Goal: Information Seeking & Learning: Understand process/instructions

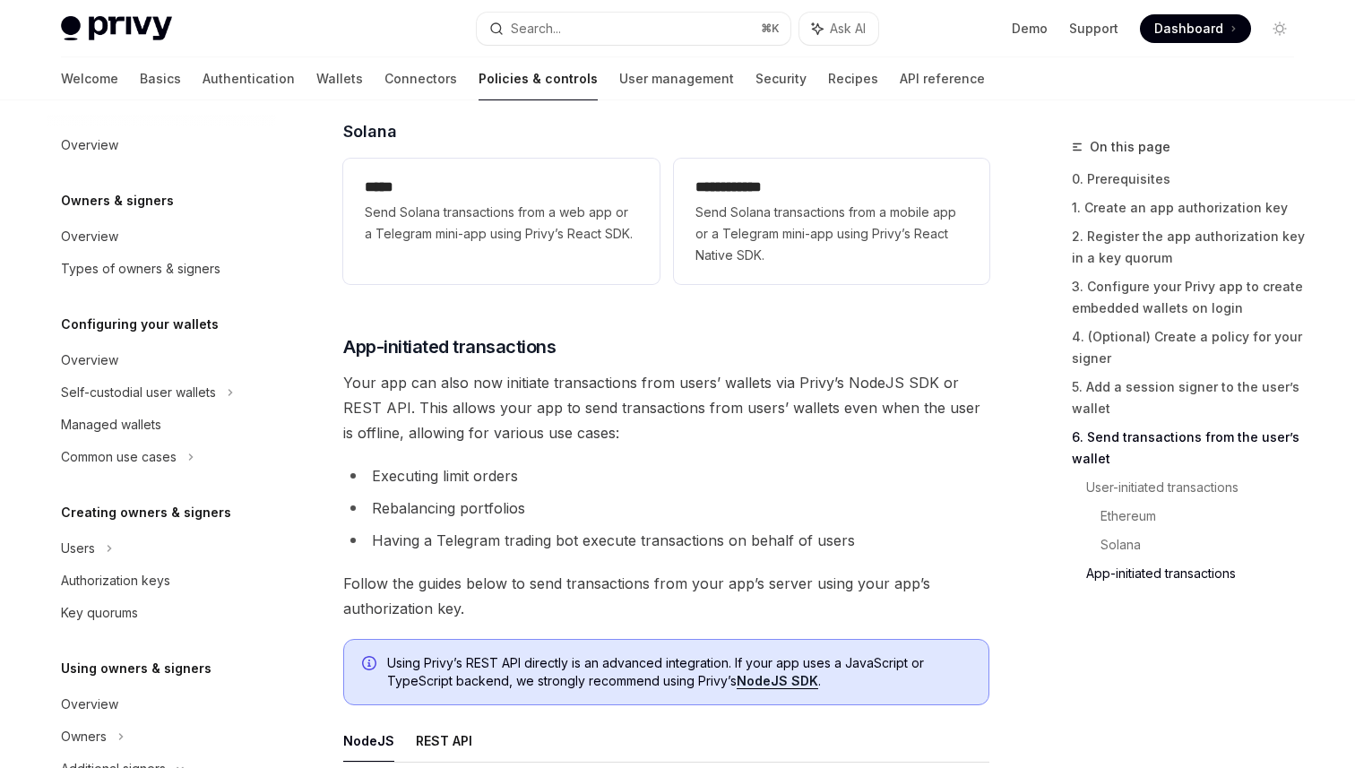
scroll to position [463, 0]
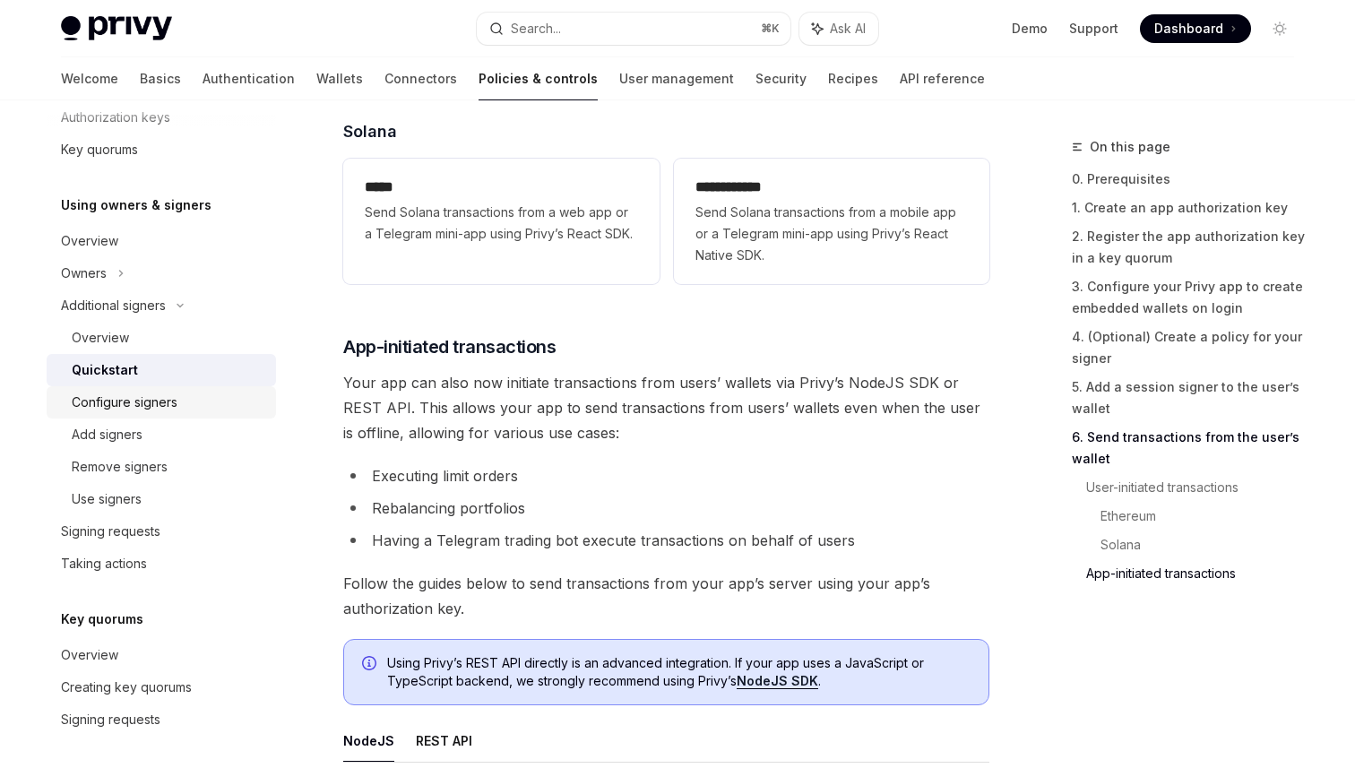
click at [115, 406] on div "Configure signers" at bounding box center [125, 403] width 106 height 22
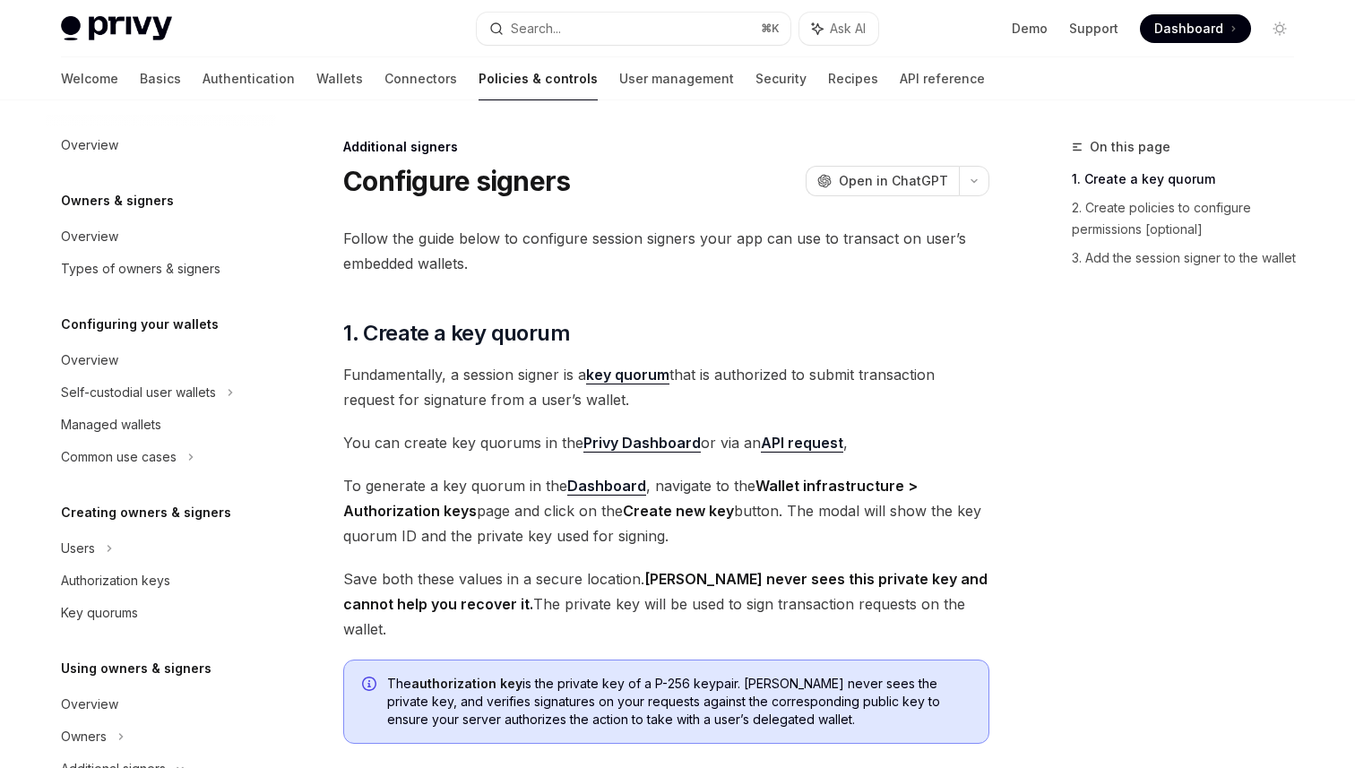
scroll to position [431, 0]
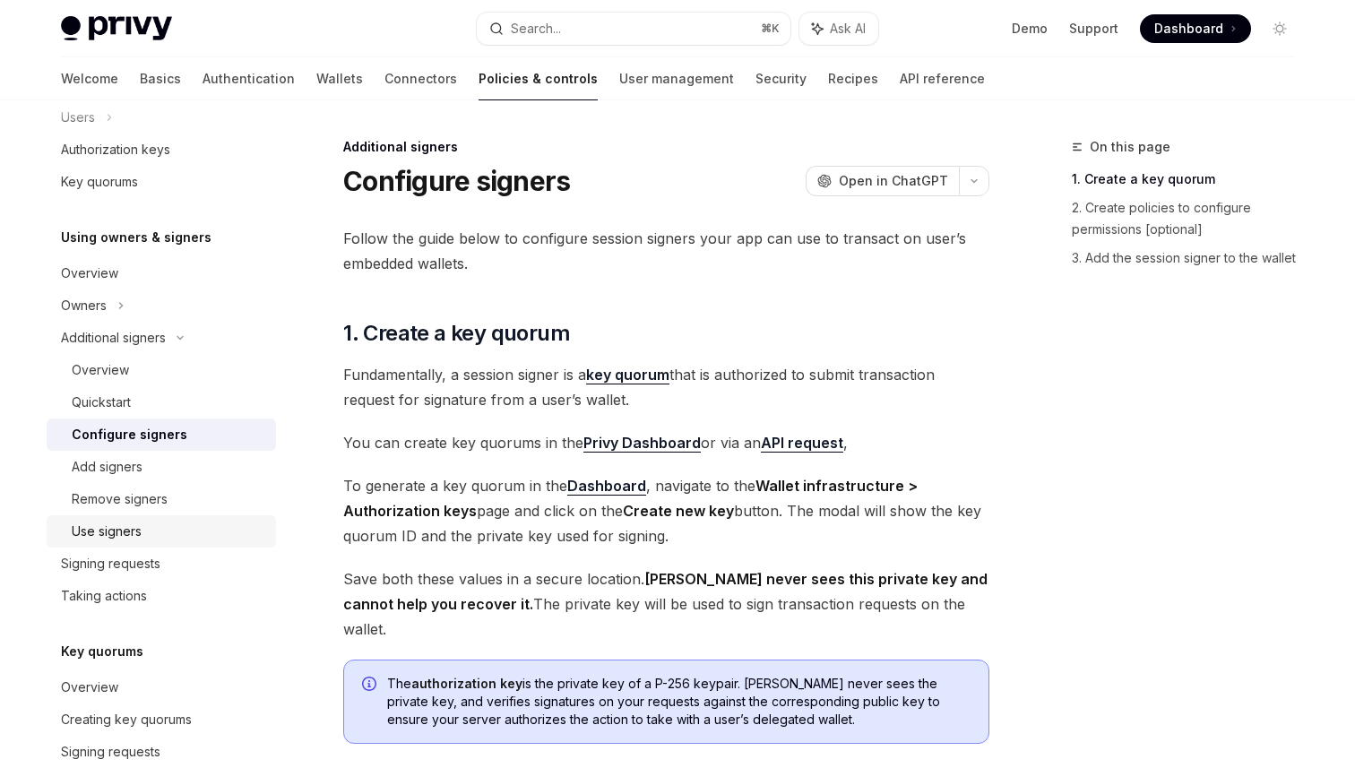
click at [116, 532] on div "Use signers" at bounding box center [107, 532] width 70 height 22
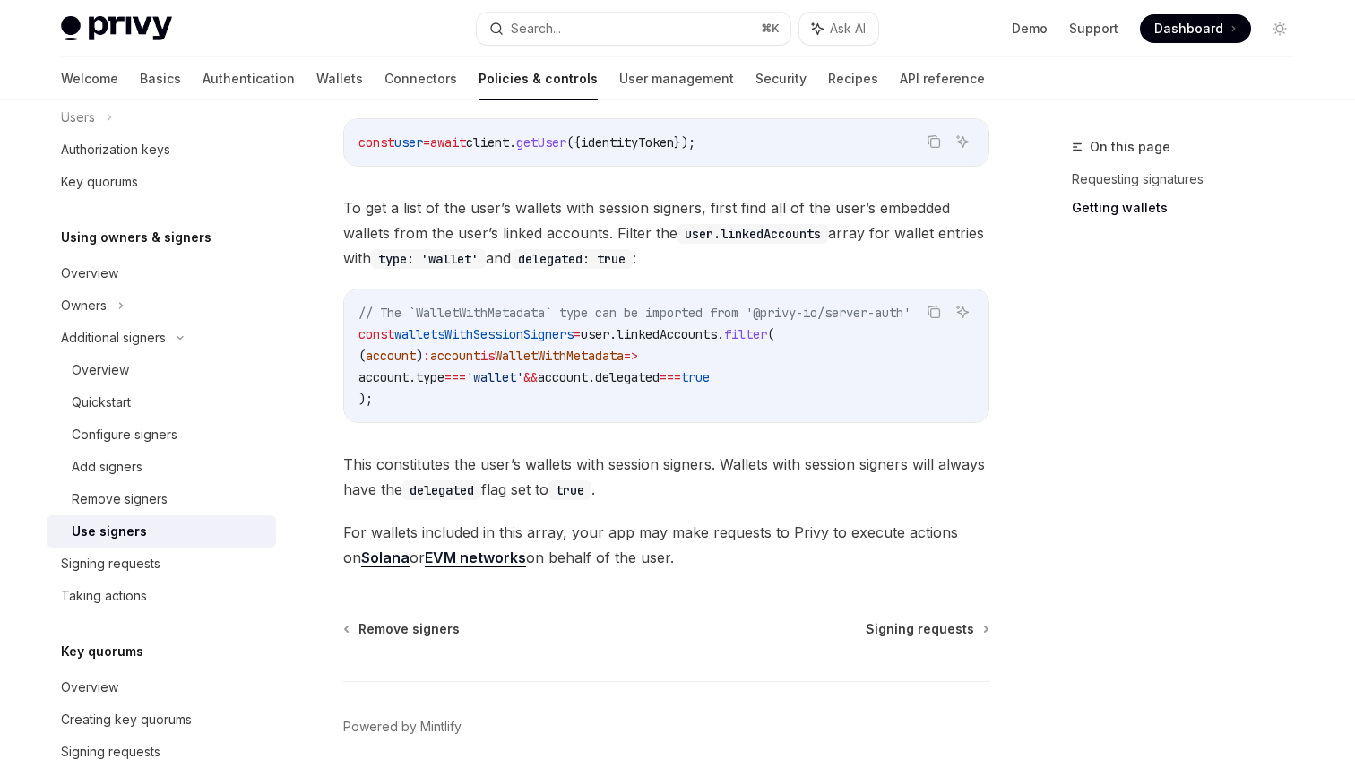
scroll to position [886, 0]
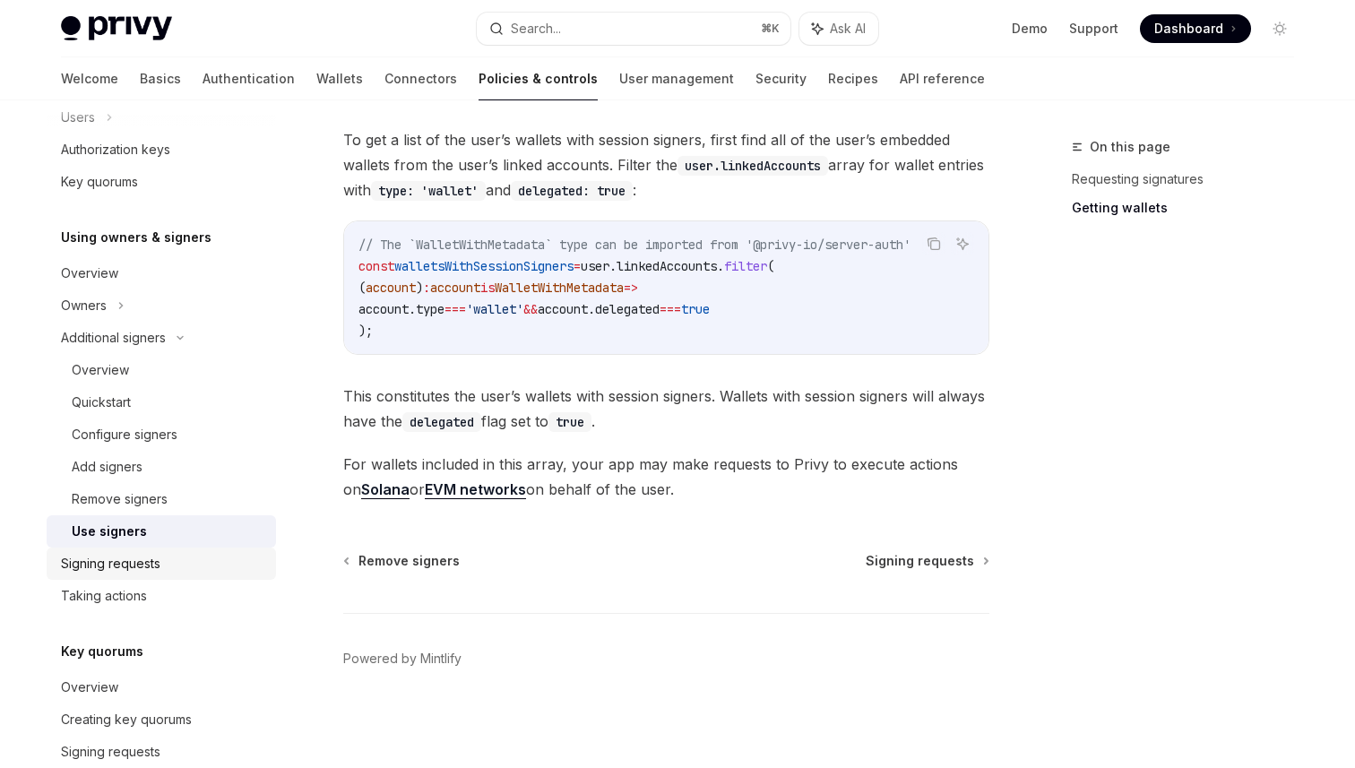
click at [89, 567] on div "Signing requests" at bounding box center [111, 564] width 100 height 22
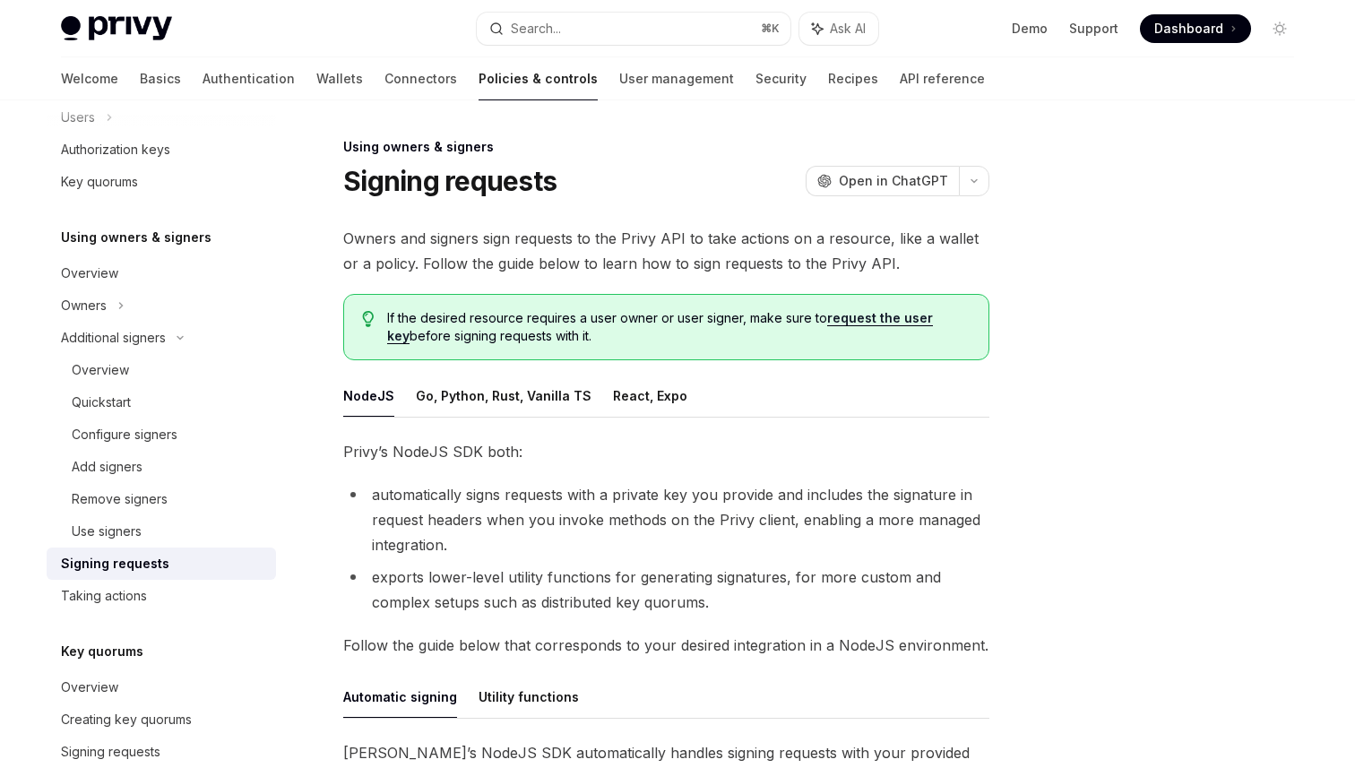
click at [922, 318] on link "request the user key" at bounding box center [660, 327] width 546 height 34
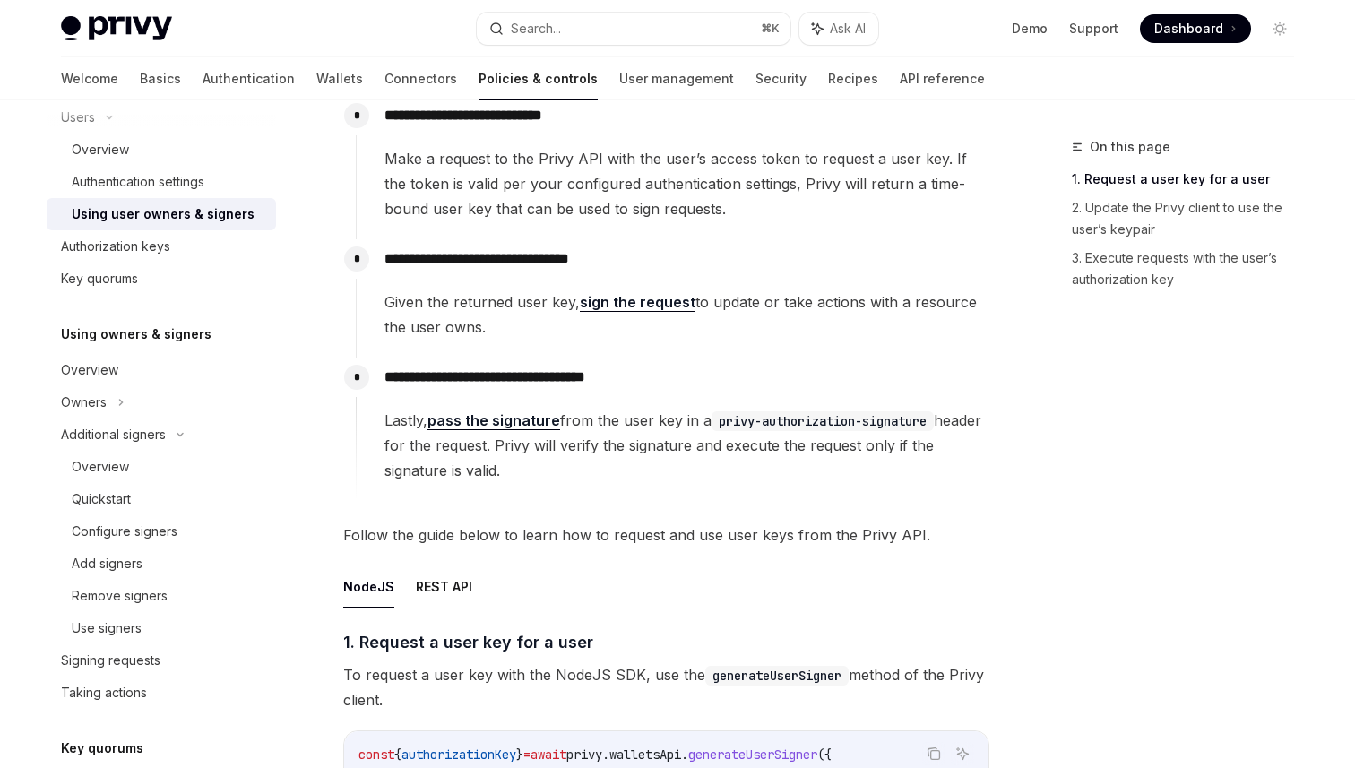
scroll to position [231, 0]
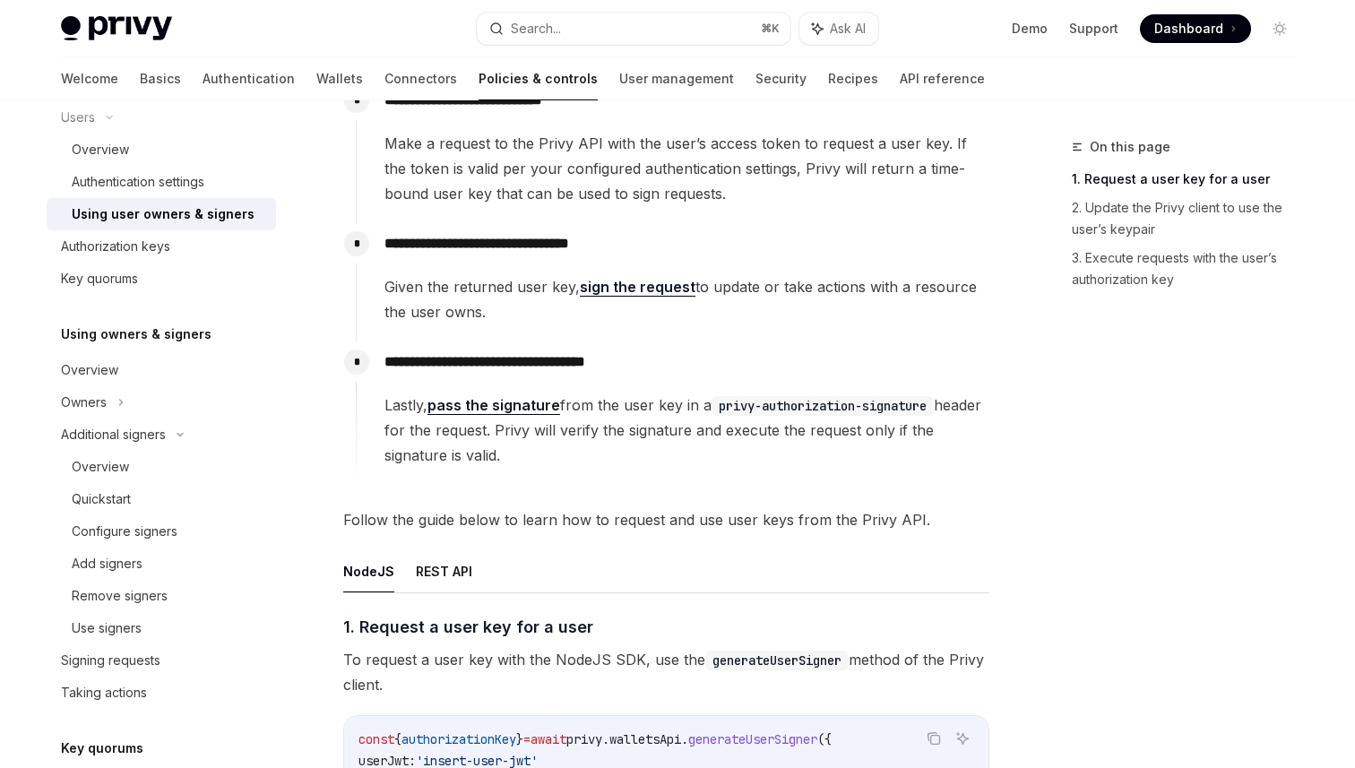
click at [483, 401] on link "pass the signature" at bounding box center [494, 405] width 133 height 19
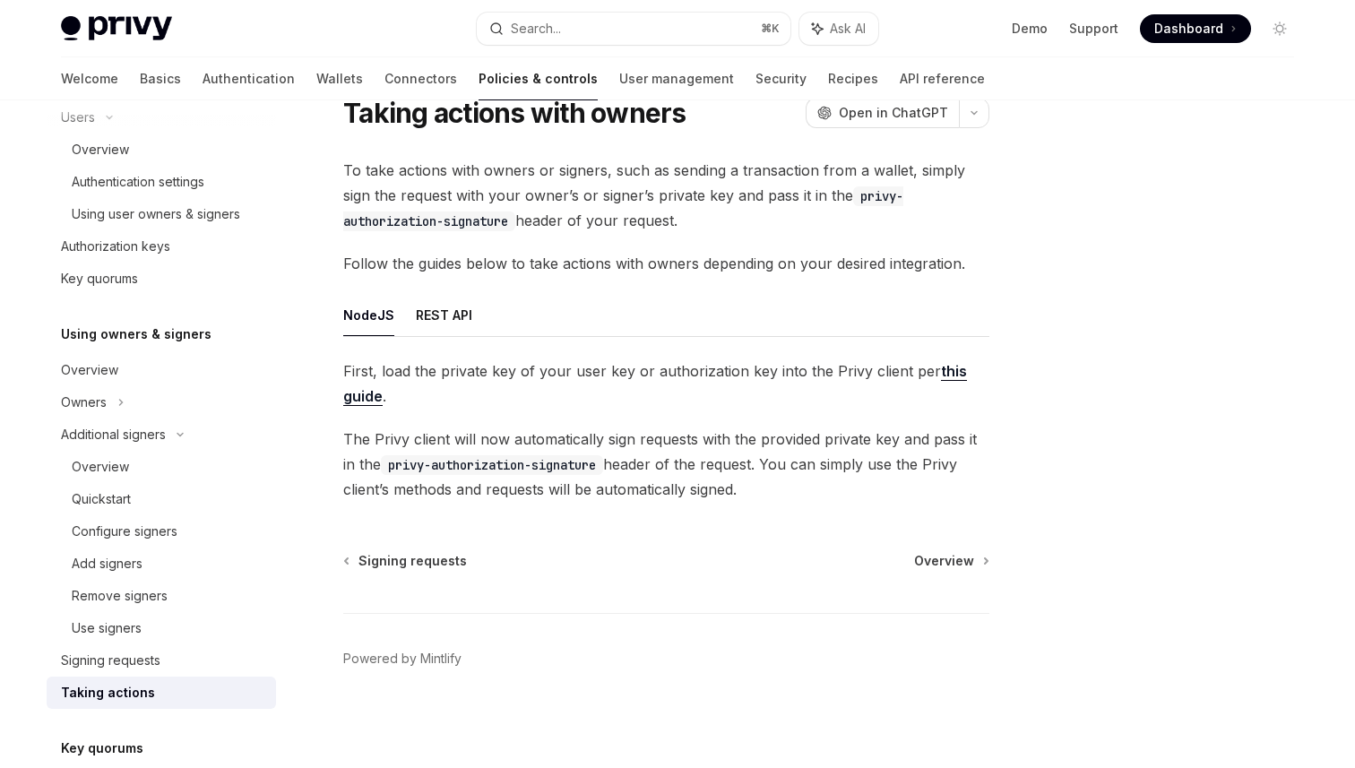
scroll to position [68, 0]
click at [350, 396] on link "this guide" at bounding box center [655, 384] width 624 height 44
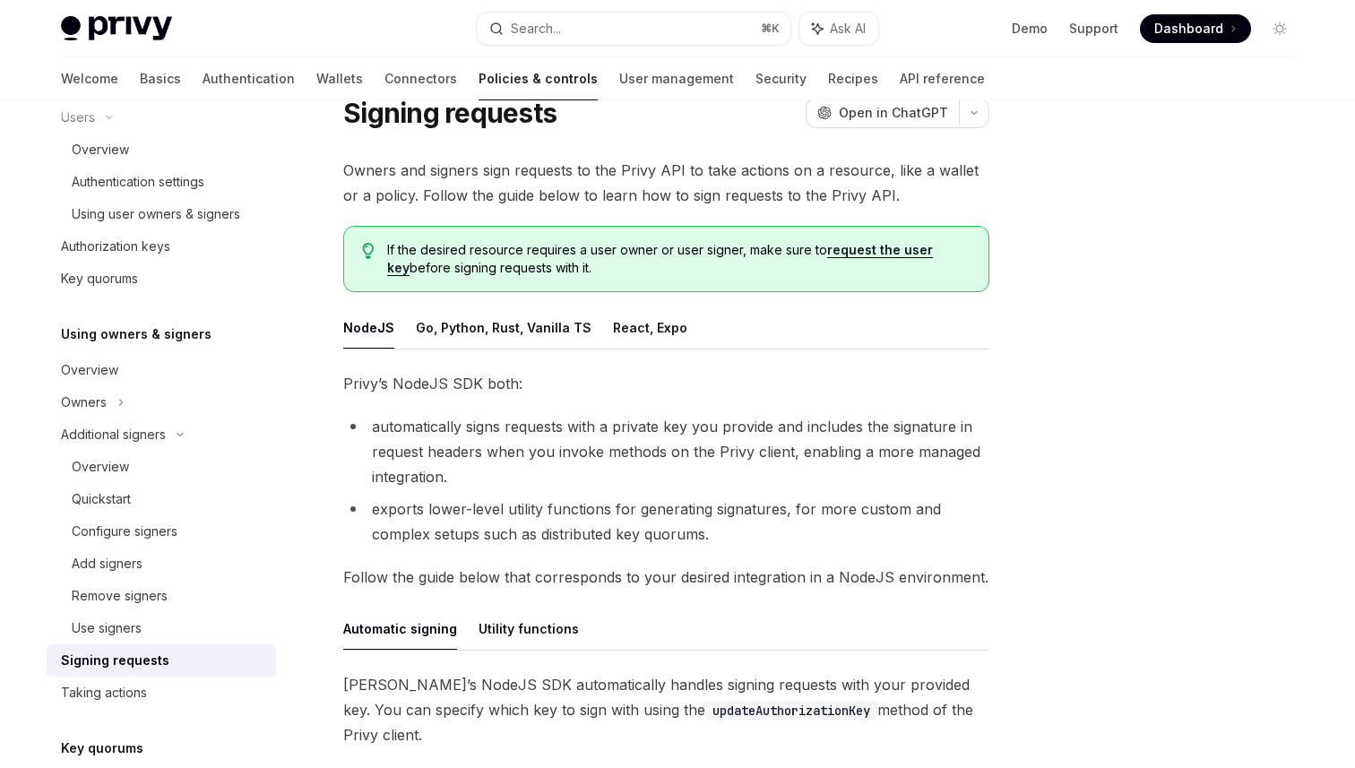
type textarea "*"
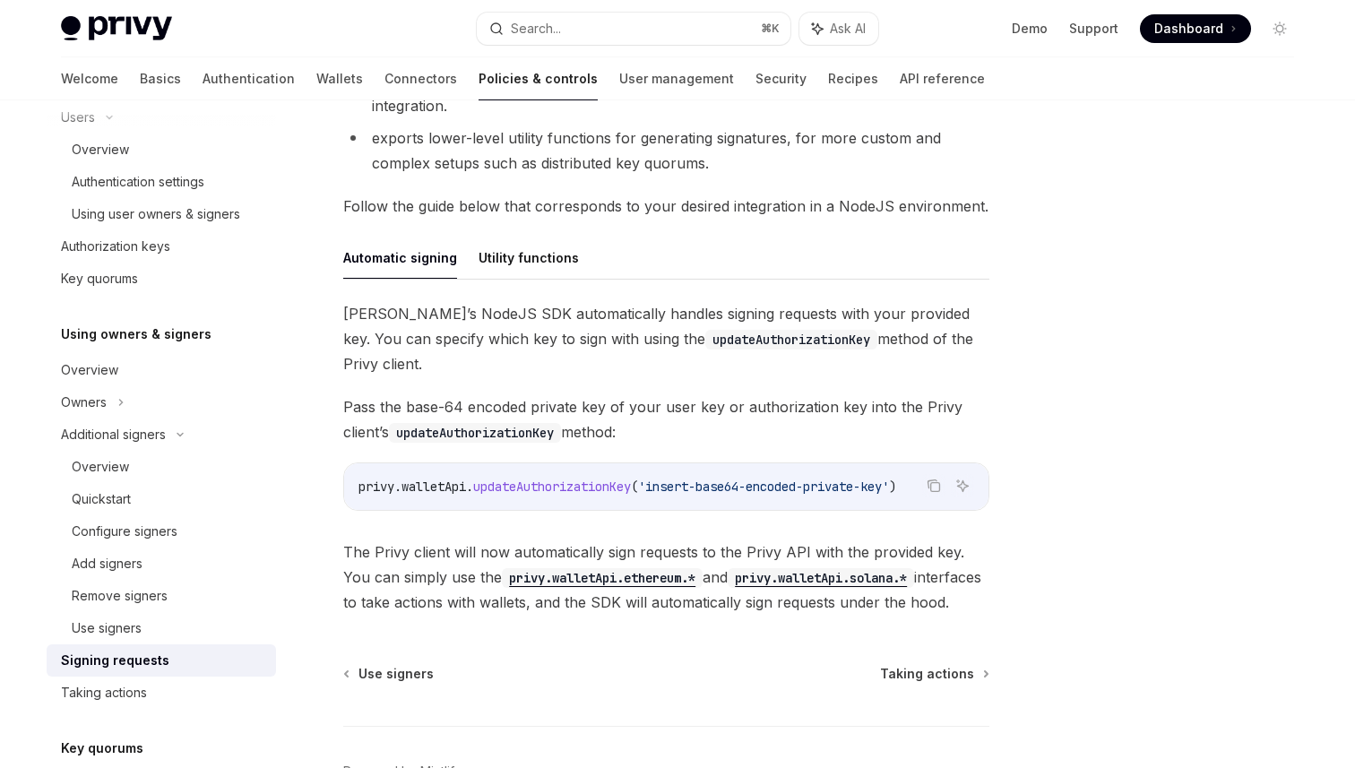
scroll to position [433, 0]
